Goal: Check status: Check status

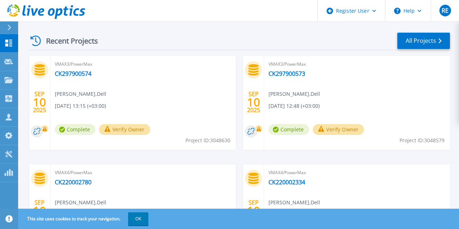
scroll to position [224, 0]
click at [413, 37] on link "All Projects" at bounding box center [423, 40] width 53 height 16
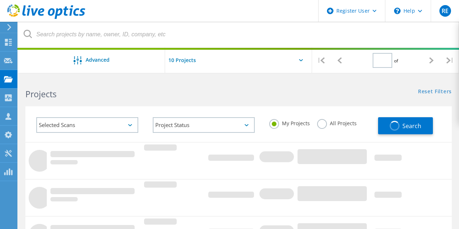
type input "1"
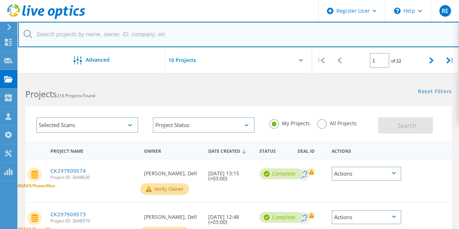
click at [110, 36] on input "text" at bounding box center [238, 34] width 441 height 25
paste input "CK297904023"
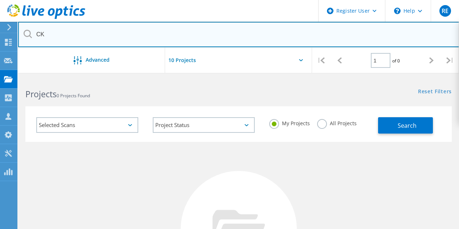
type input "C"
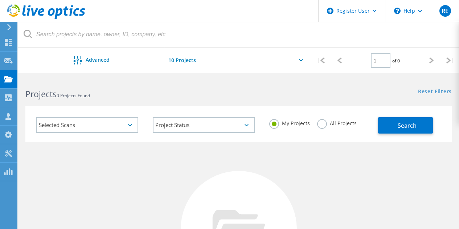
click at [323, 124] on label "All Projects" at bounding box center [337, 122] width 40 height 7
click at [0, 0] on input "All Projects" at bounding box center [0, 0] width 0 height 0
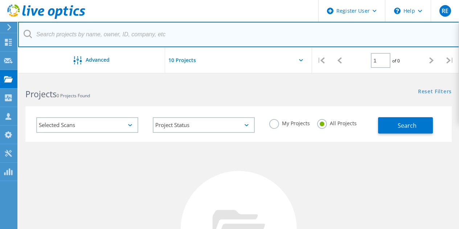
click at [81, 34] on input "text" at bounding box center [238, 34] width 441 height 25
paste input "CK297904023"
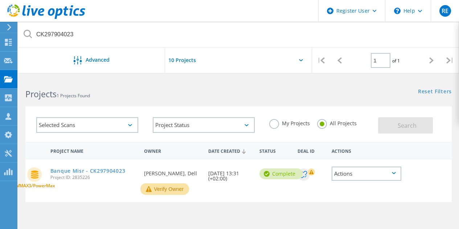
click at [270, 122] on label "My Projects" at bounding box center [289, 122] width 41 height 7
click at [0, 0] on input "My Projects" at bounding box center [0, 0] width 0 height 0
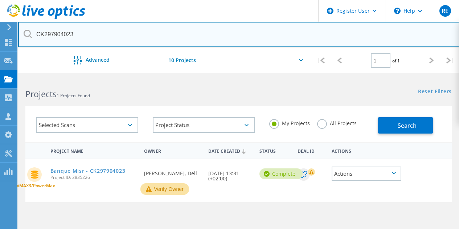
click at [285, 40] on input "CK297904023" at bounding box center [238, 34] width 441 height 25
type input "C"
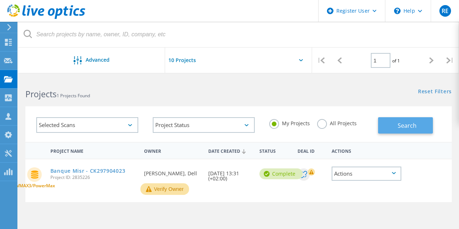
click at [404, 128] on span "Search" at bounding box center [407, 126] width 19 height 8
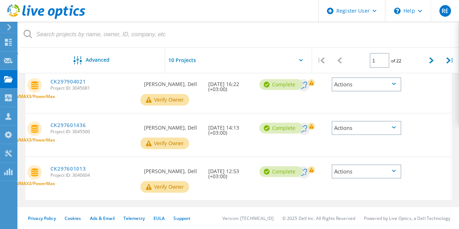
scroll to position [445, 0]
